Goal: Find specific page/section: Find specific page/section

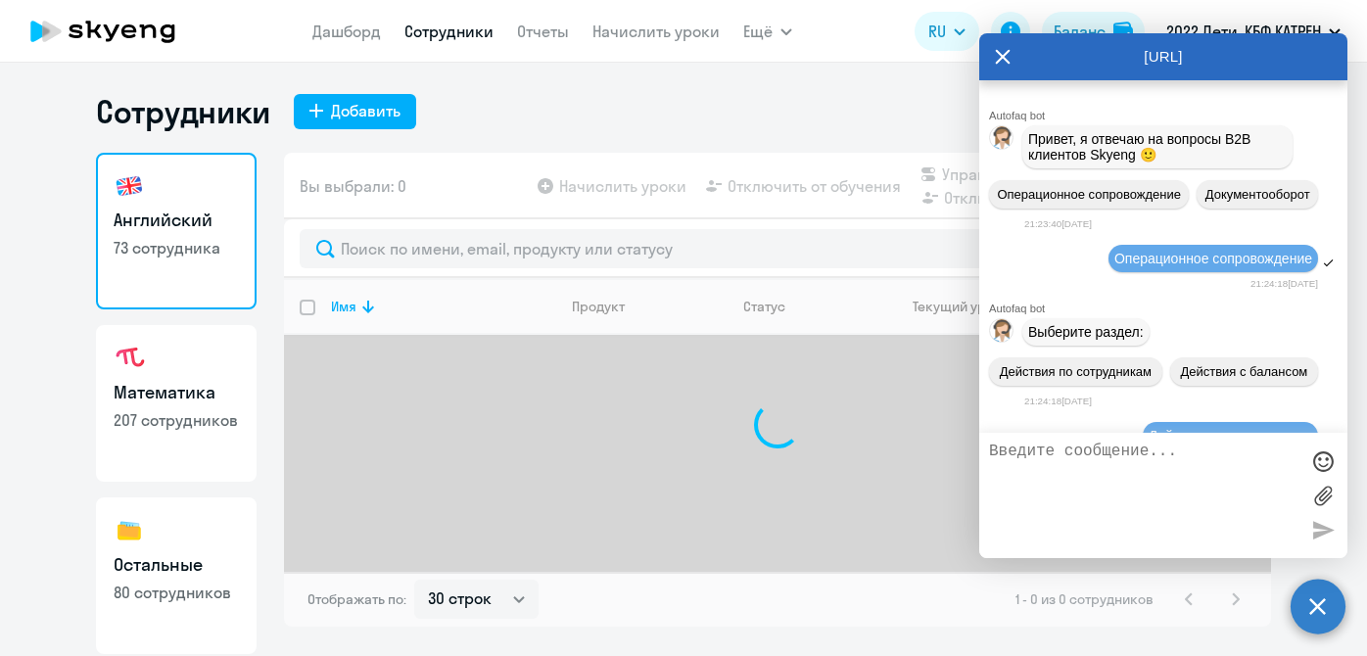
select select "30"
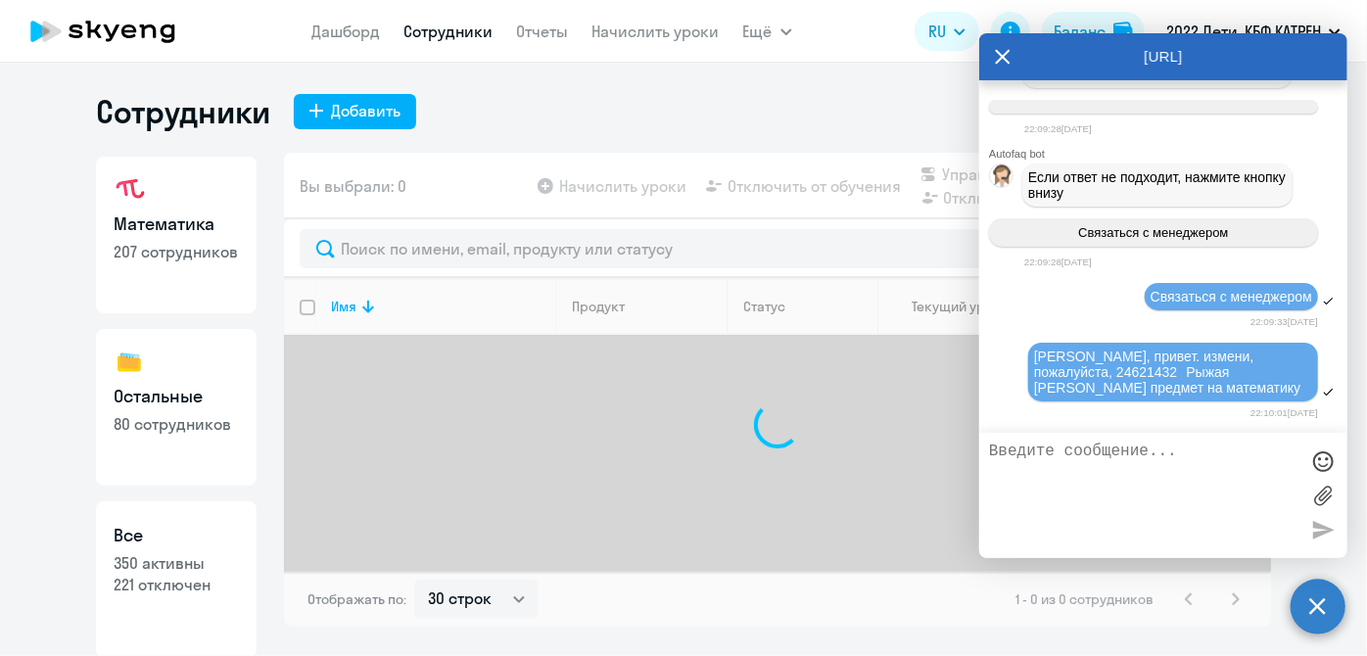
scroll to position [169, 0]
click at [179, 585] on p "221 отключен" at bounding box center [176, 584] width 125 height 22
select select "30"
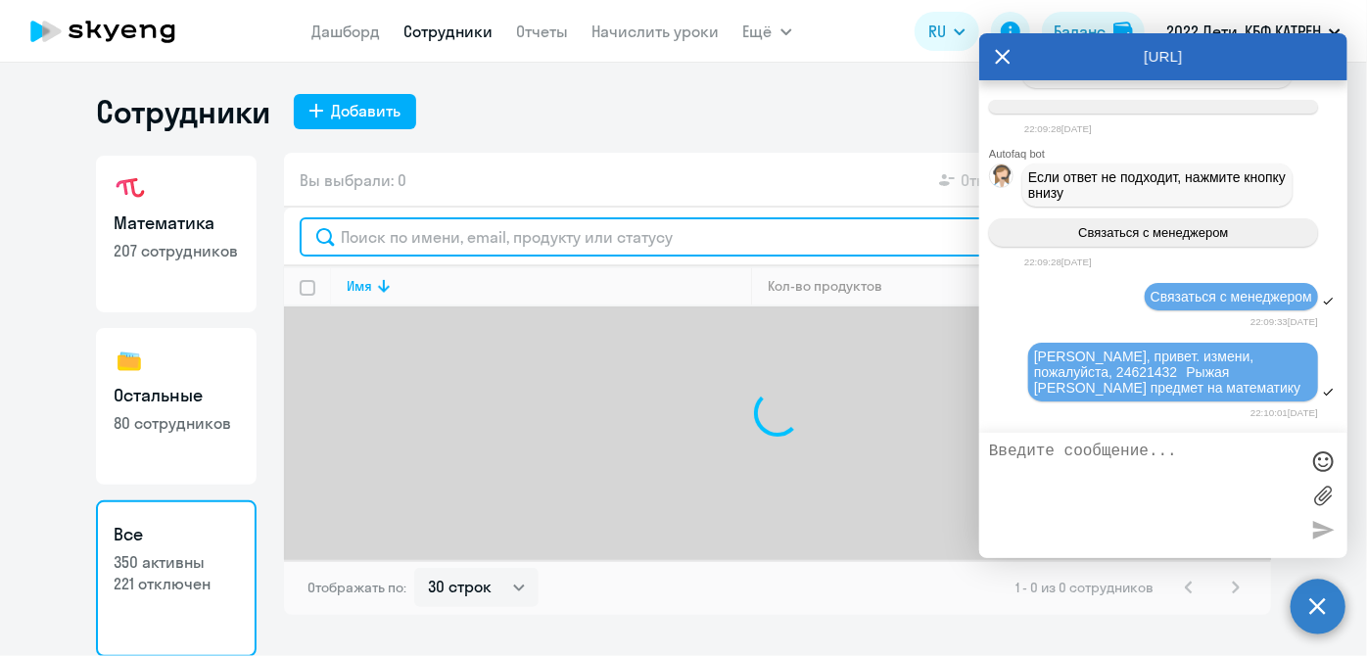
click at [421, 250] on input "text" at bounding box center [777, 236] width 955 height 39
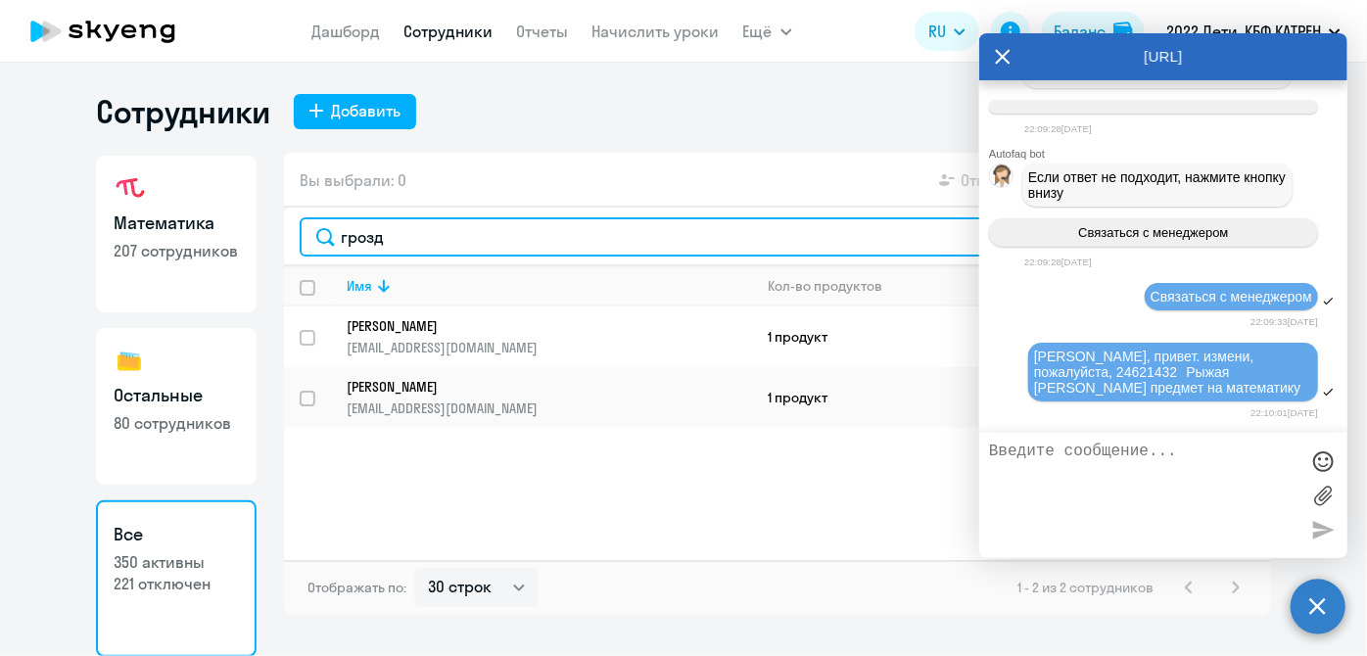
type input "грозд"
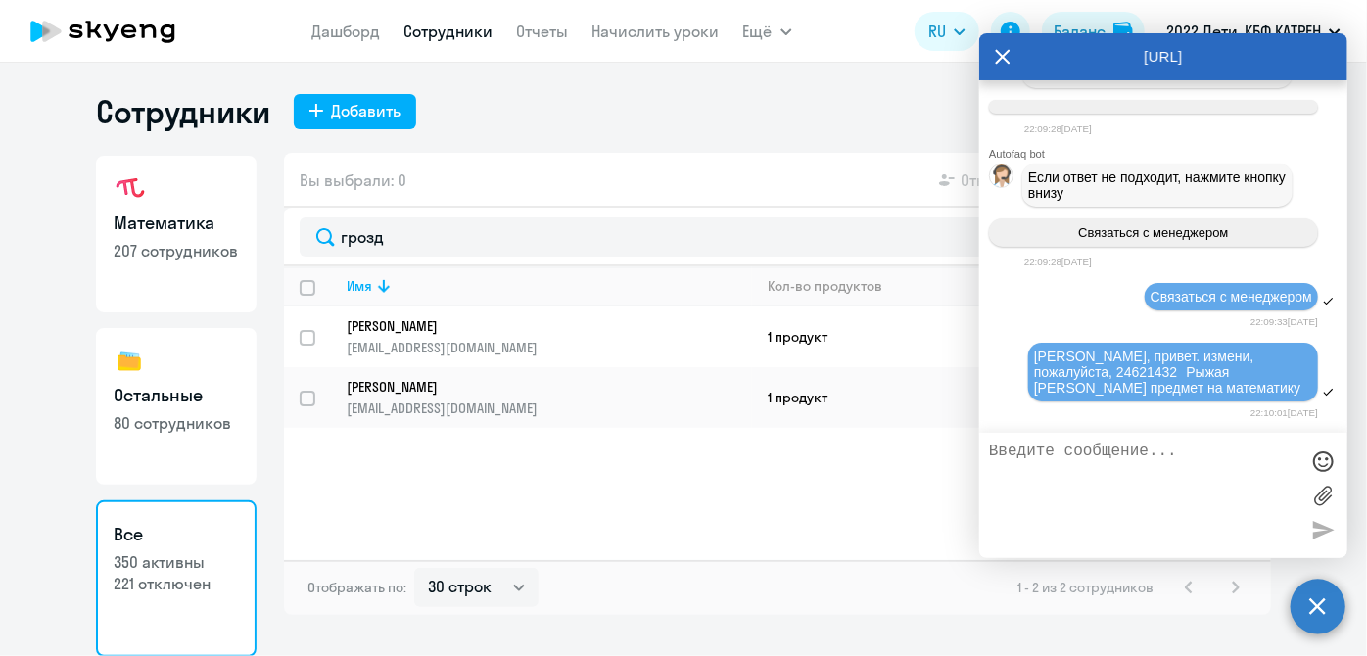
click at [1004, 60] on icon at bounding box center [1003, 56] width 15 height 15
click at [1325, 599] on circle at bounding box center [1317, 606] width 55 height 55
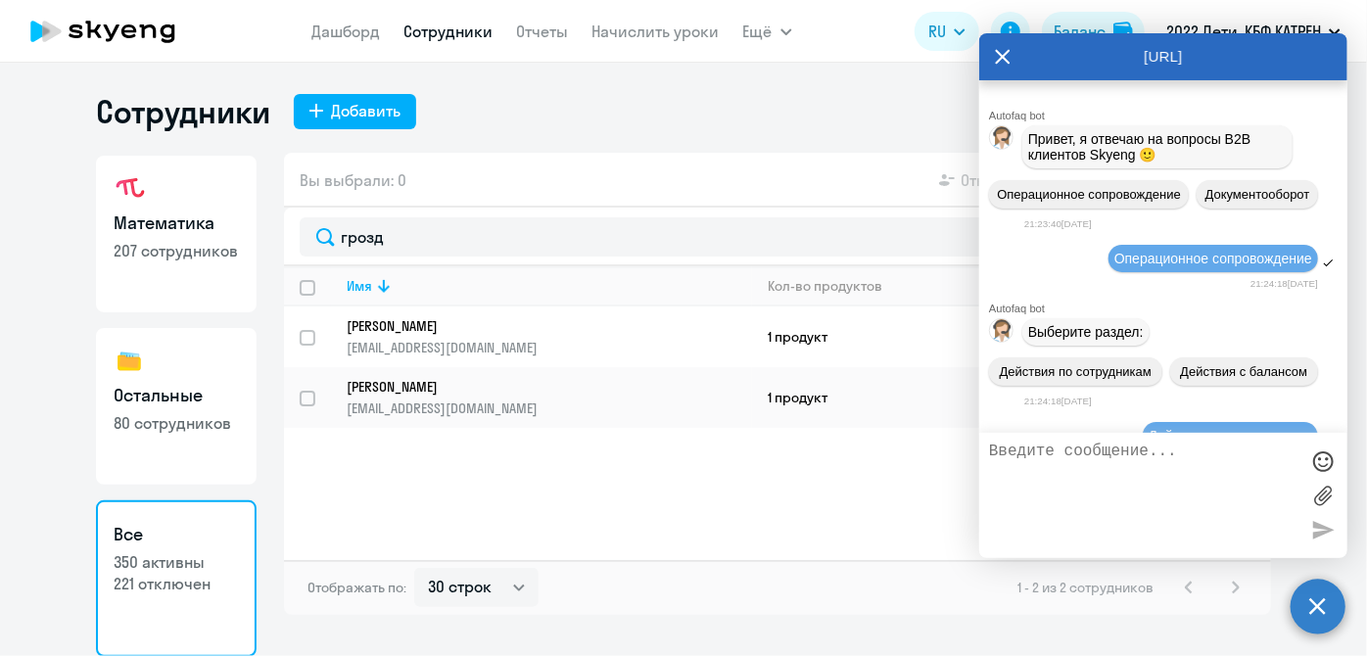
scroll to position [267683, 0]
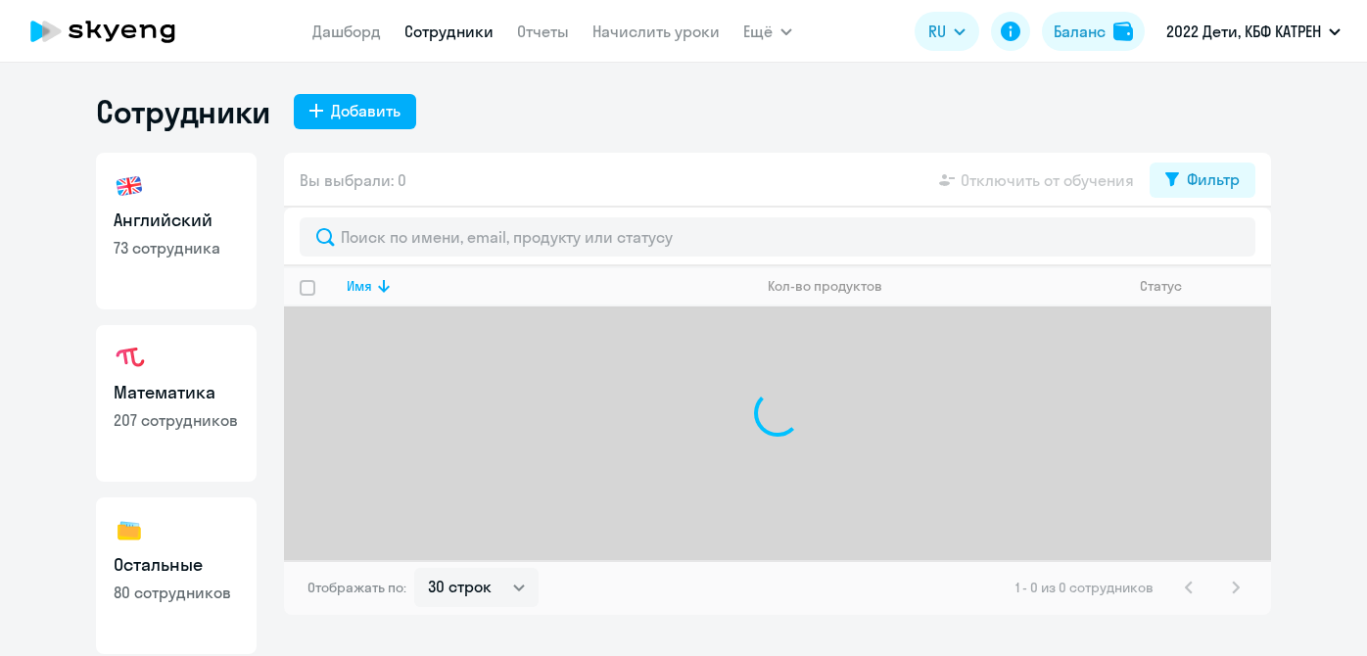
select select "30"
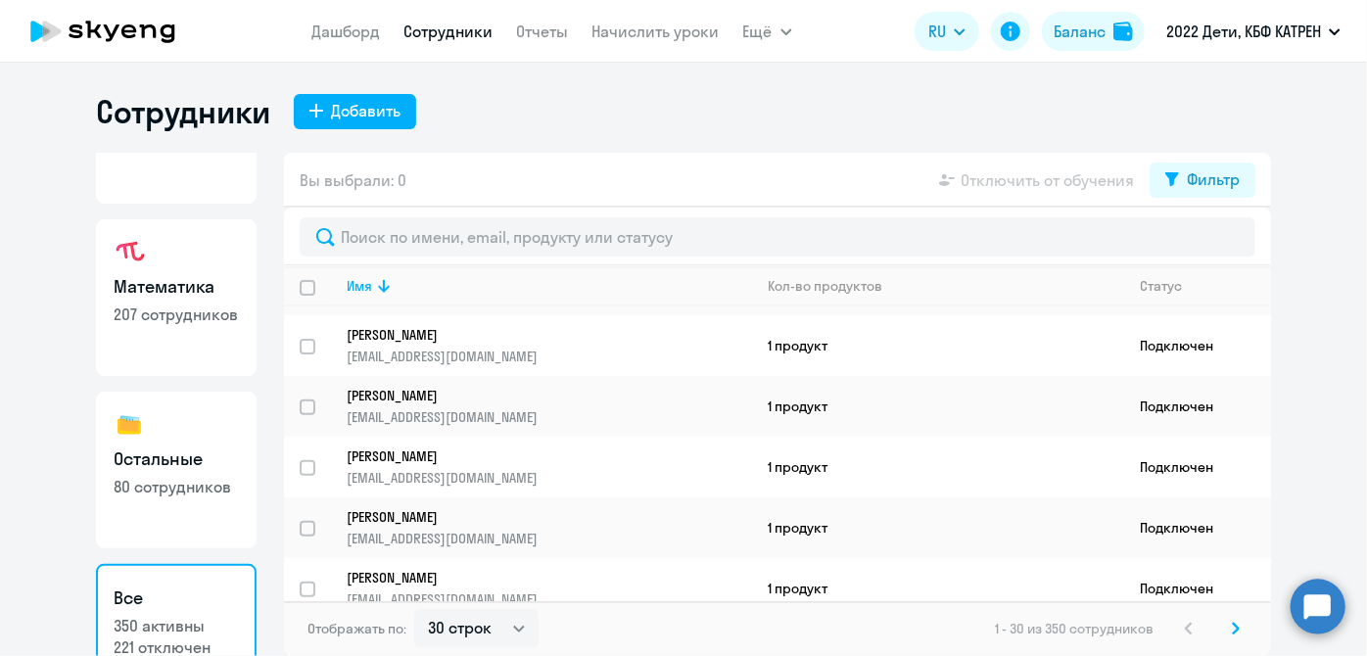
scroll to position [169, 0]
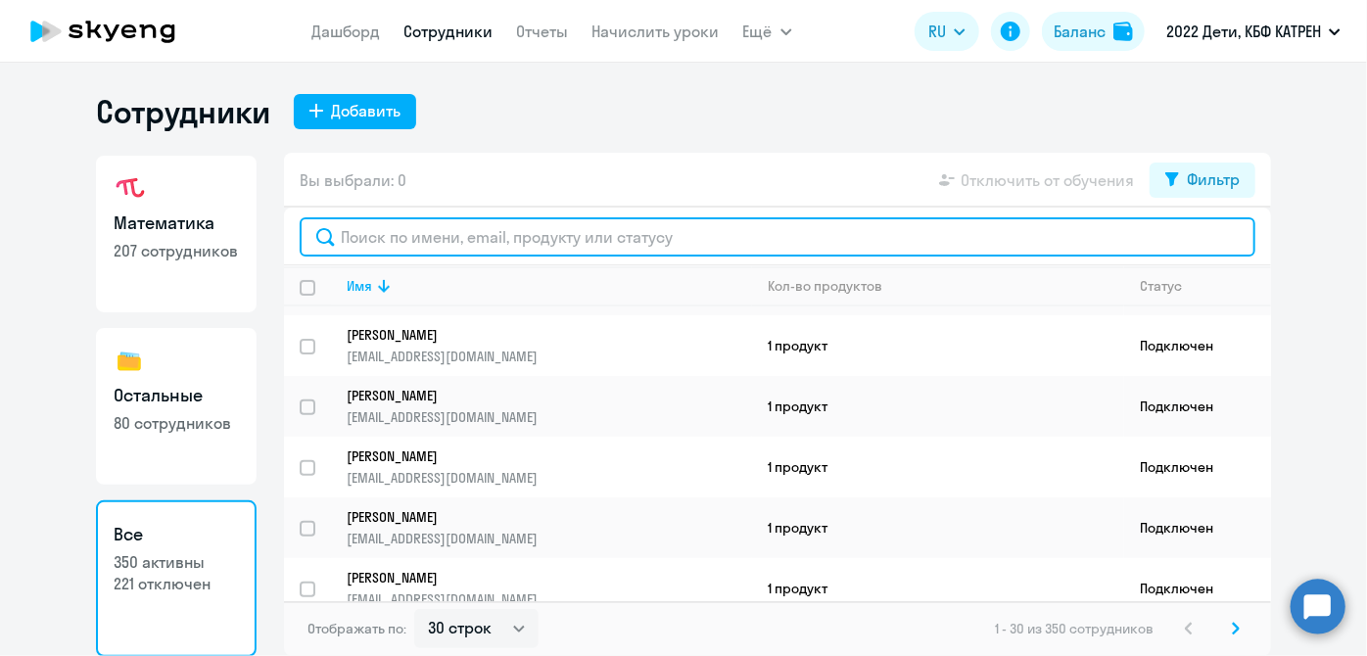
click at [368, 245] on input "text" at bounding box center [777, 236] width 955 height 39
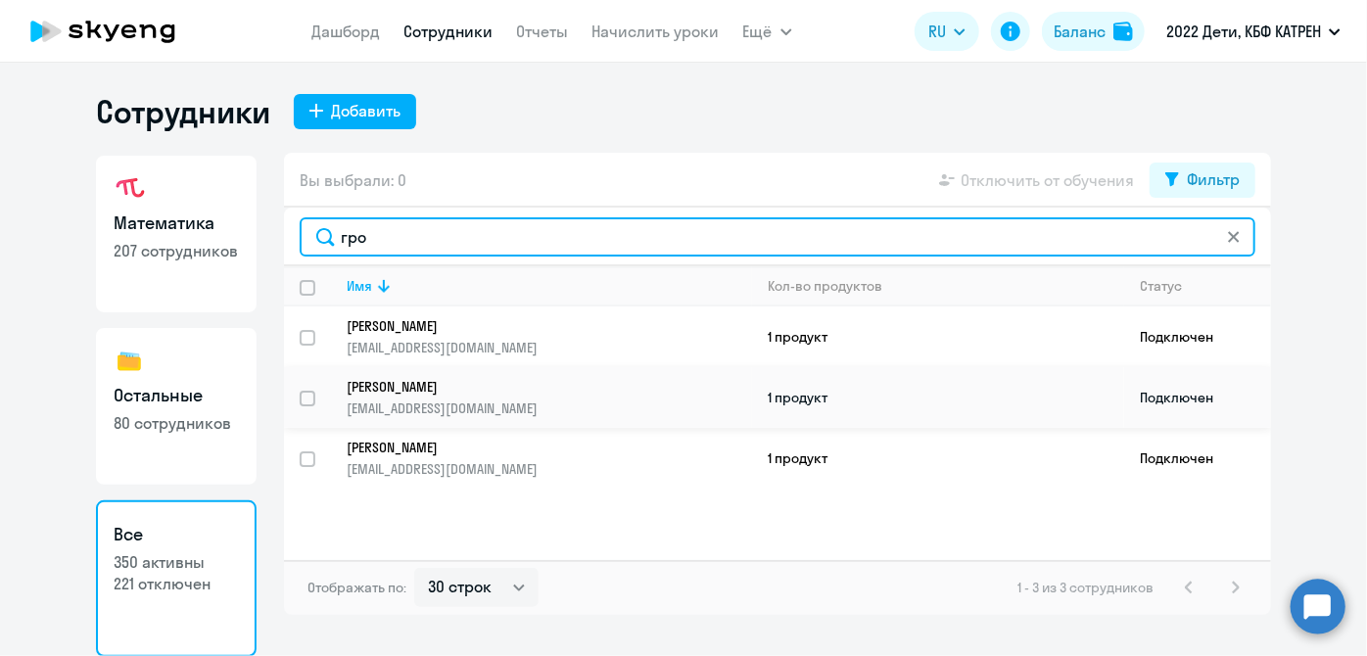
type input "гро"
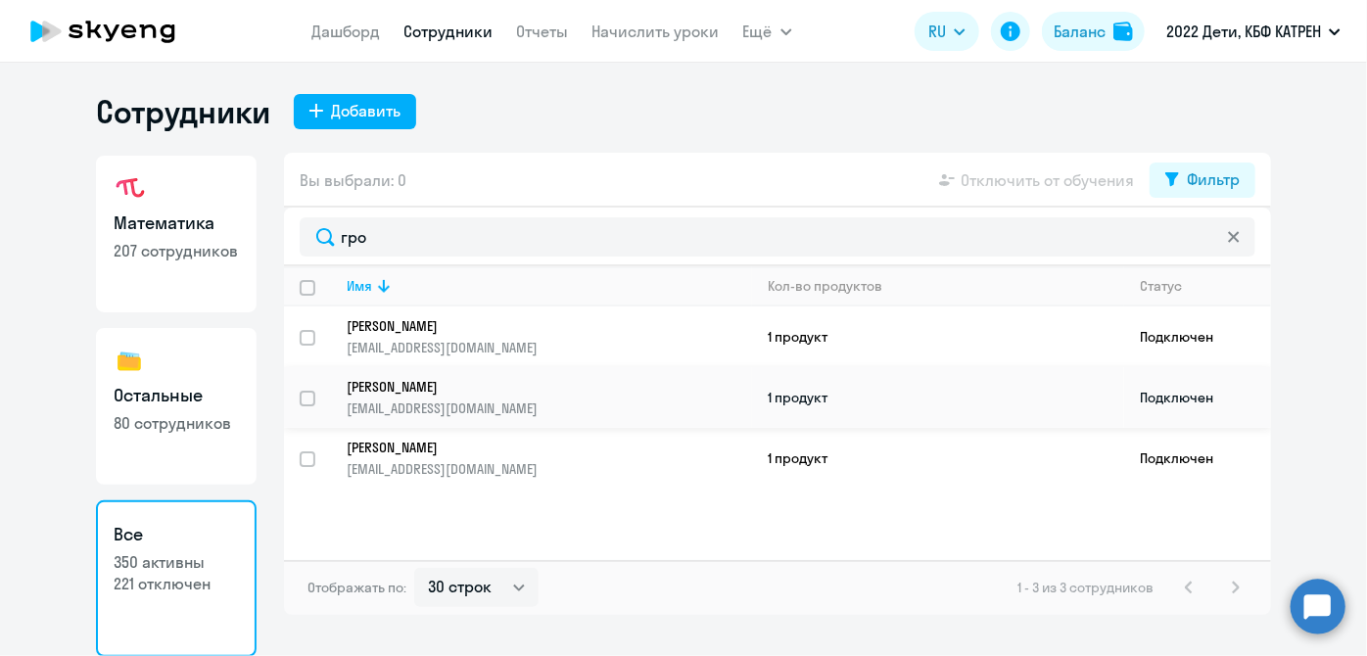
click at [321, 402] on input "select row 42317280" at bounding box center [319, 410] width 39 height 39
checkbox input "true"
click at [317, 459] on input "select row 42317296" at bounding box center [319, 470] width 39 height 39
checkbox input "true"
click at [335, 34] on link "Дашборд" at bounding box center [346, 32] width 69 height 20
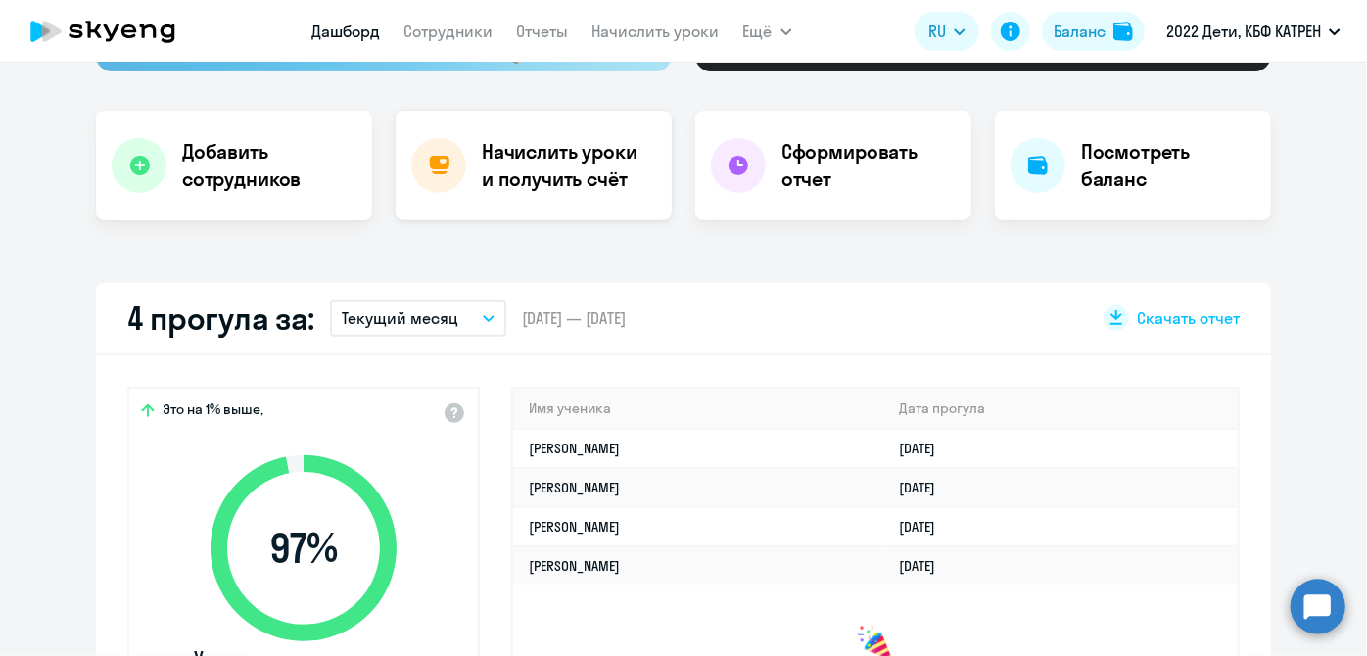
scroll to position [444, 0]
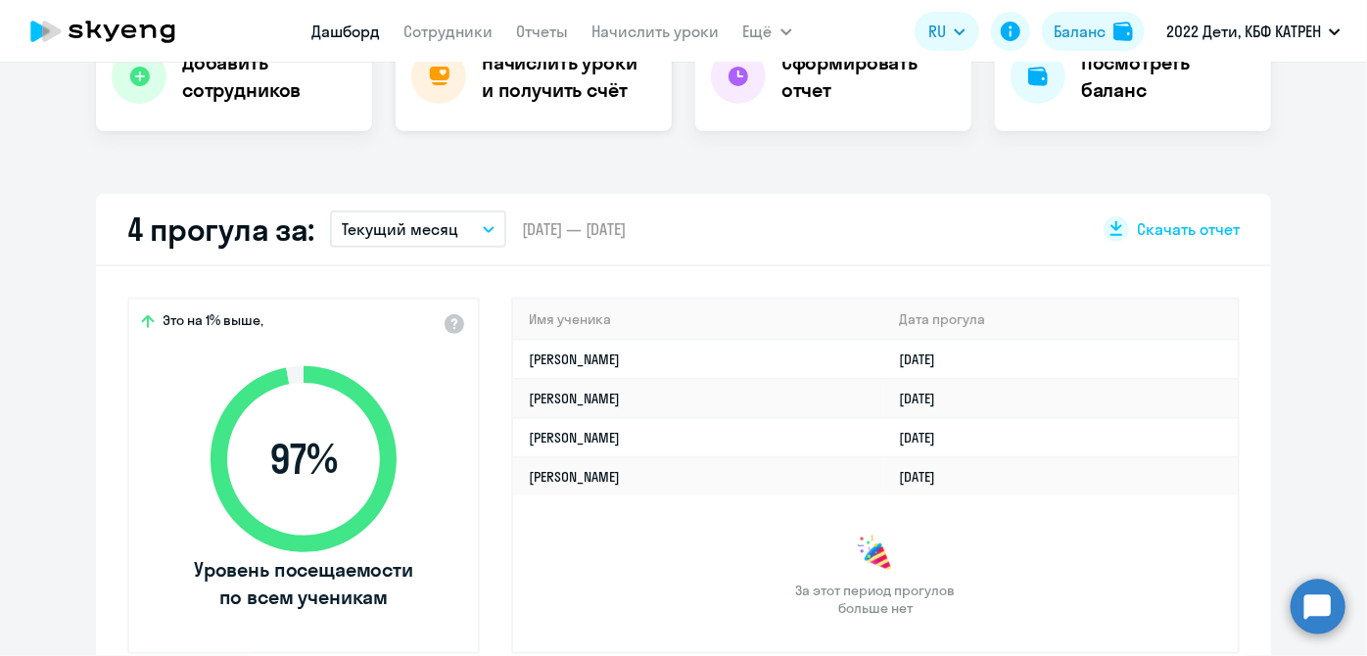
select select "30"
